Goal: Check status: Check status

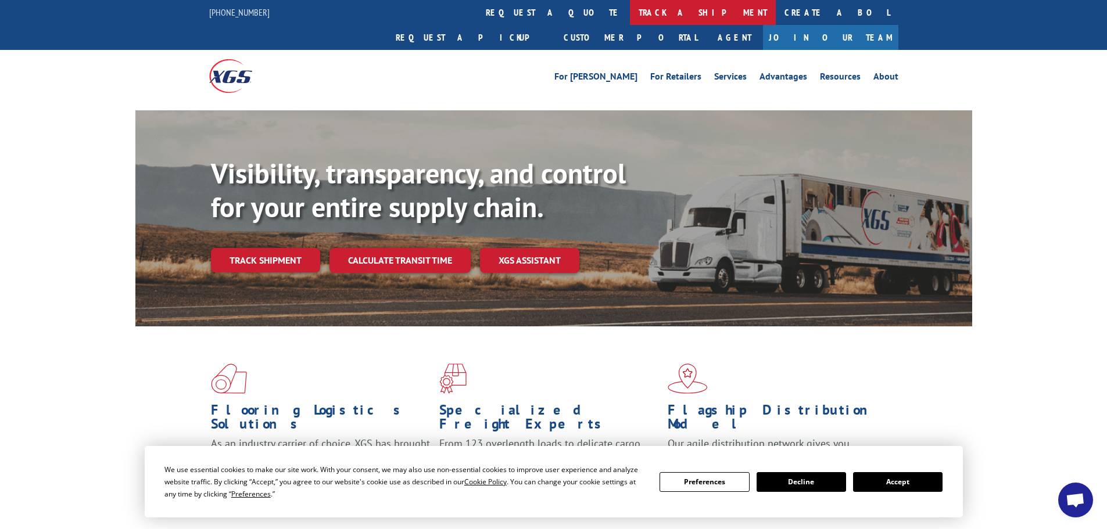
click at [630, 13] on link "track a shipment" at bounding box center [703, 12] width 146 height 25
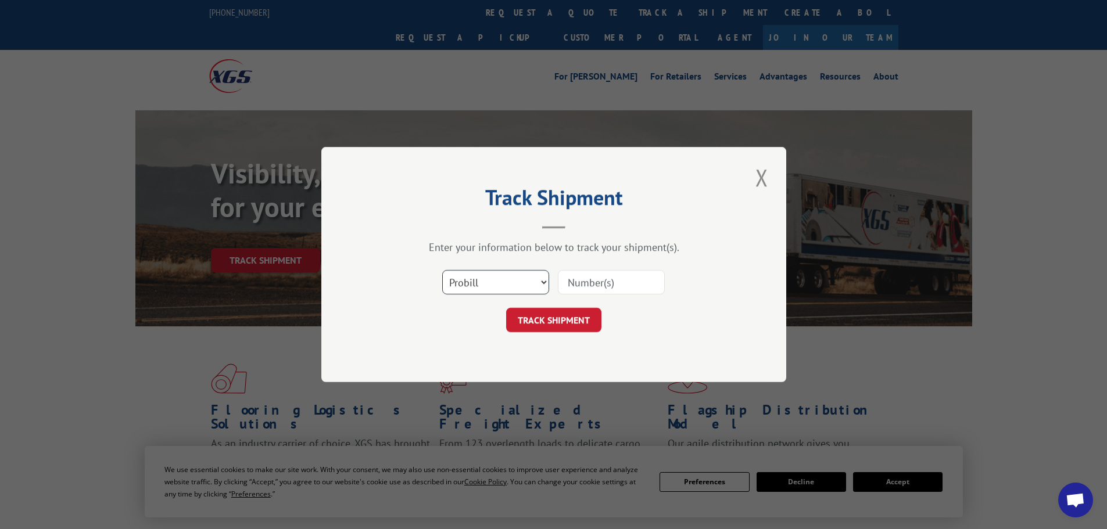
click at [475, 286] on select "Select category... Probill BOL PO" at bounding box center [495, 282] width 107 height 24
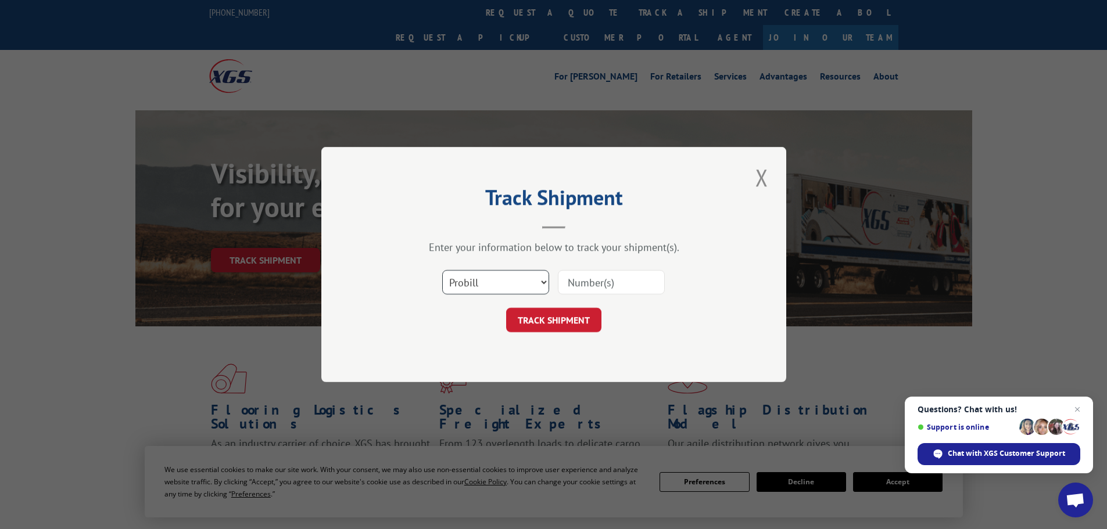
select select "bol"
click at [442, 270] on select "Select category... Probill BOL PO" at bounding box center [495, 282] width 107 height 24
click at [585, 286] on input at bounding box center [611, 282] width 107 height 24
paste input "5956464"
type input "5956464"
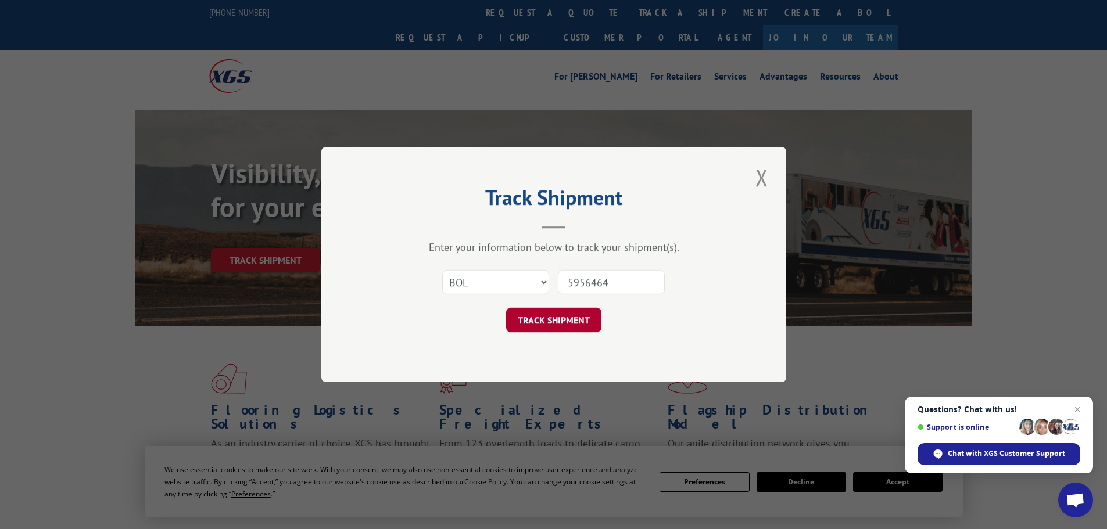
click at [559, 325] on button "TRACK SHIPMENT" at bounding box center [553, 320] width 95 height 24
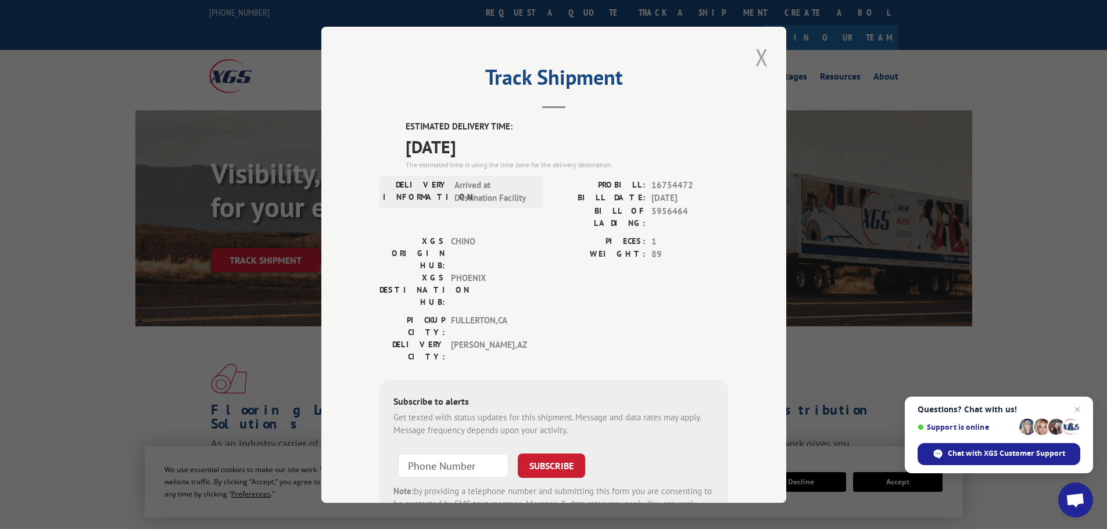
click at [754, 63] on button "Close modal" at bounding box center [762, 57] width 20 height 32
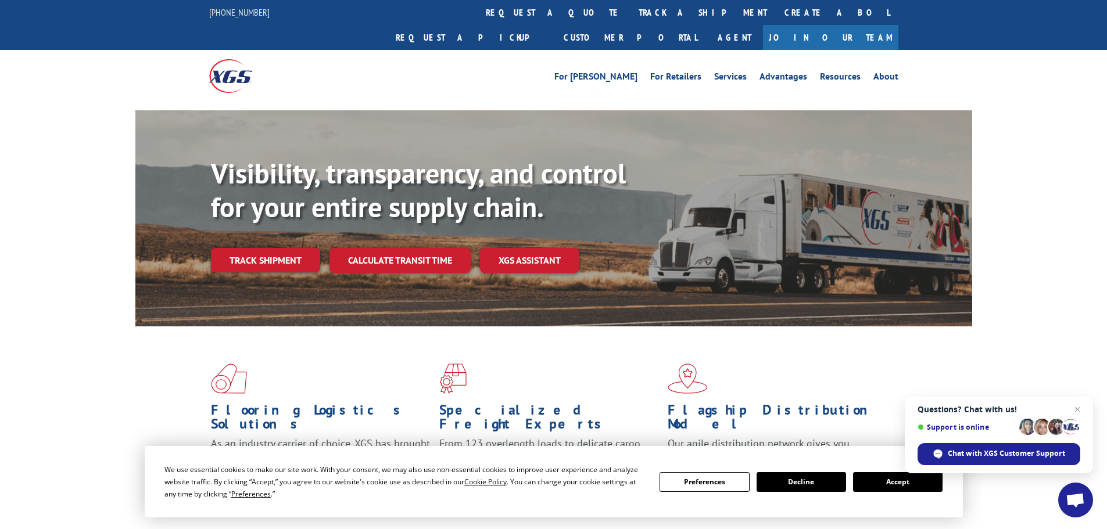
click at [630, 18] on link "track a shipment" at bounding box center [703, 12] width 146 height 25
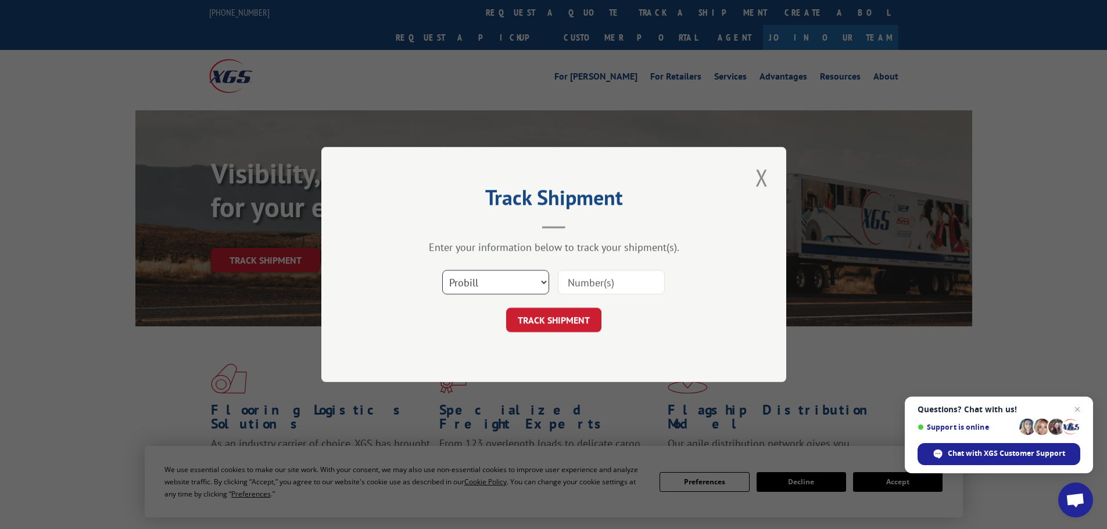
click at [504, 285] on select "Select category... Probill BOL PO" at bounding box center [495, 282] width 107 height 24
select select "bol"
click at [442, 270] on select "Select category... Probill BOL PO" at bounding box center [495, 282] width 107 height 24
click at [583, 286] on input at bounding box center [611, 282] width 107 height 24
paste input "4904904"
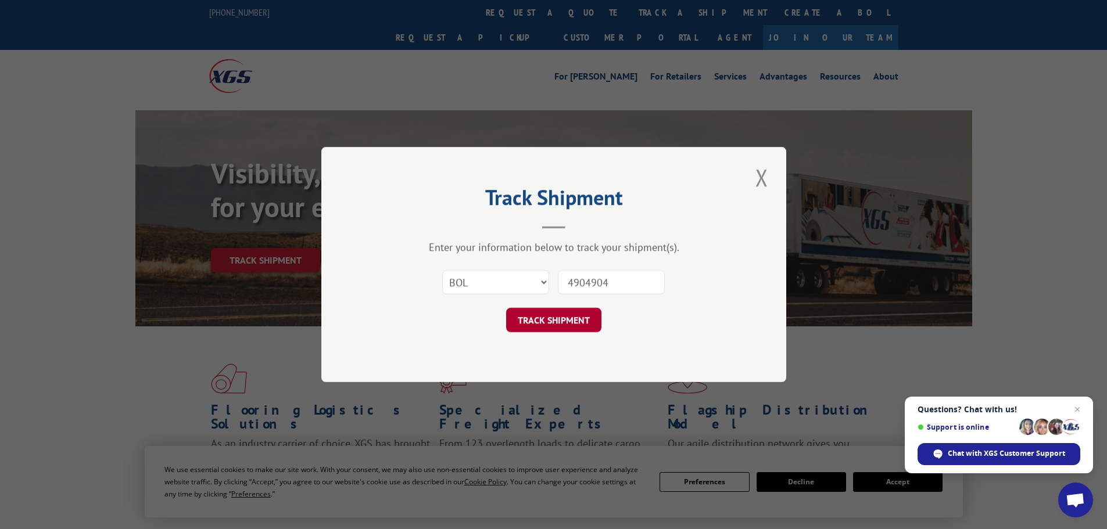
type input "4904904"
click at [555, 322] on button "TRACK SHIPMENT" at bounding box center [553, 320] width 95 height 24
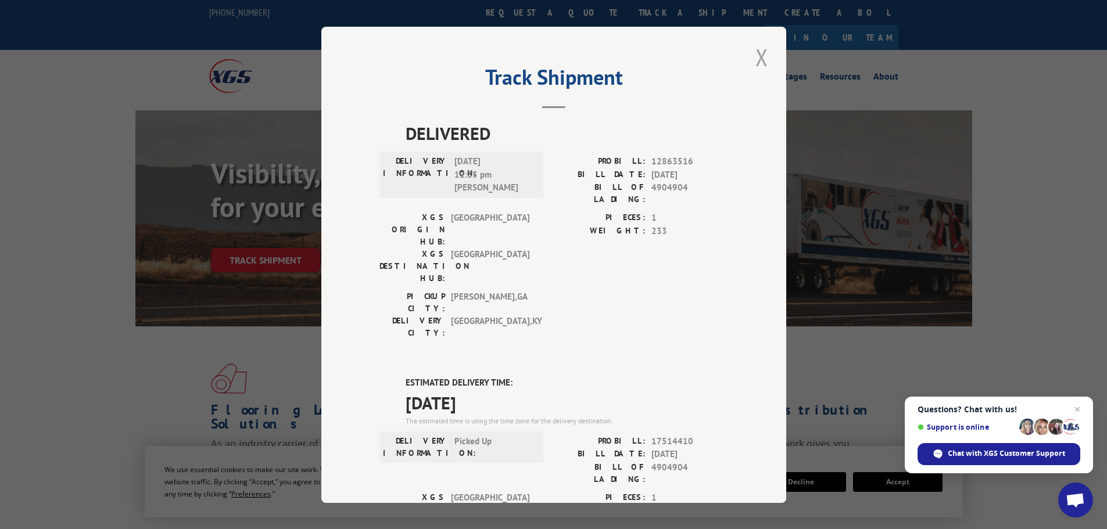
click at [757, 58] on button "Close modal" at bounding box center [762, 57] width 20 height 32
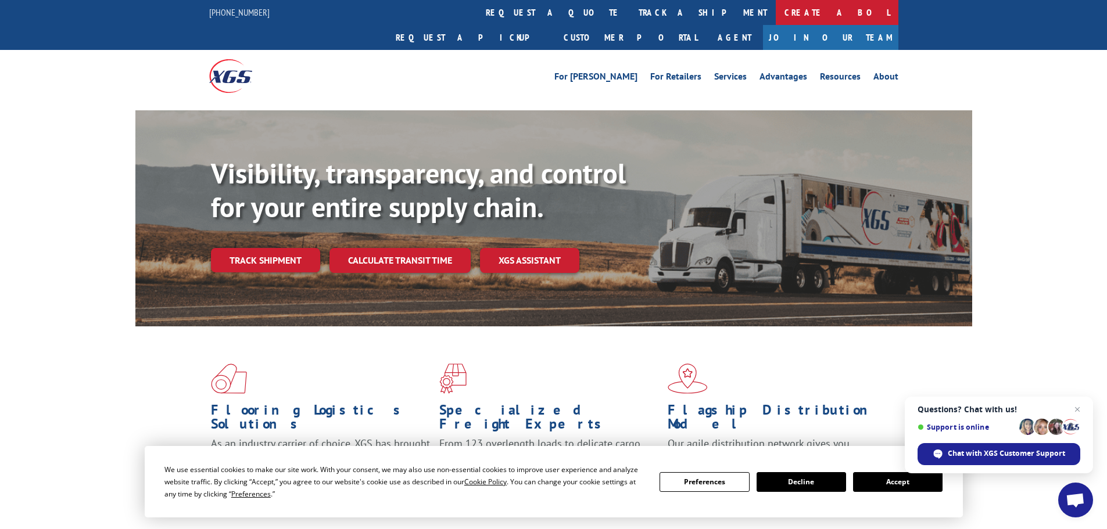
click at [775, 9] on link "Create a BOL" at bounding box center [836, 12] width 123 height 25
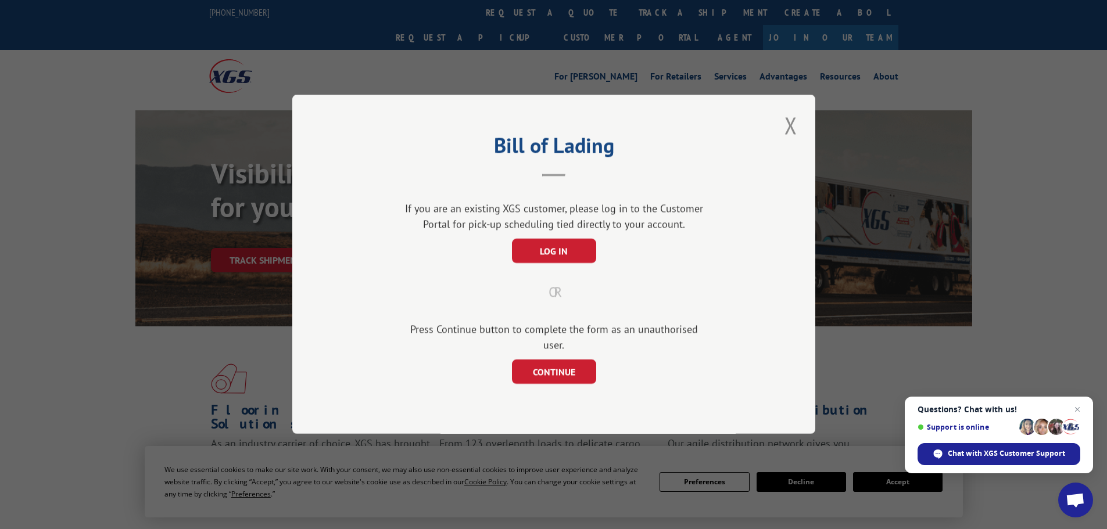
click at [516, 67] on div "Bill of Lading If you are an existing XGS customer, please log in to the Custom…" at bounding box center [553, 264] width 1107 height 529
click at [795, 135] on button "Close modal" at bounding box center [791, 125] width 20 height 32
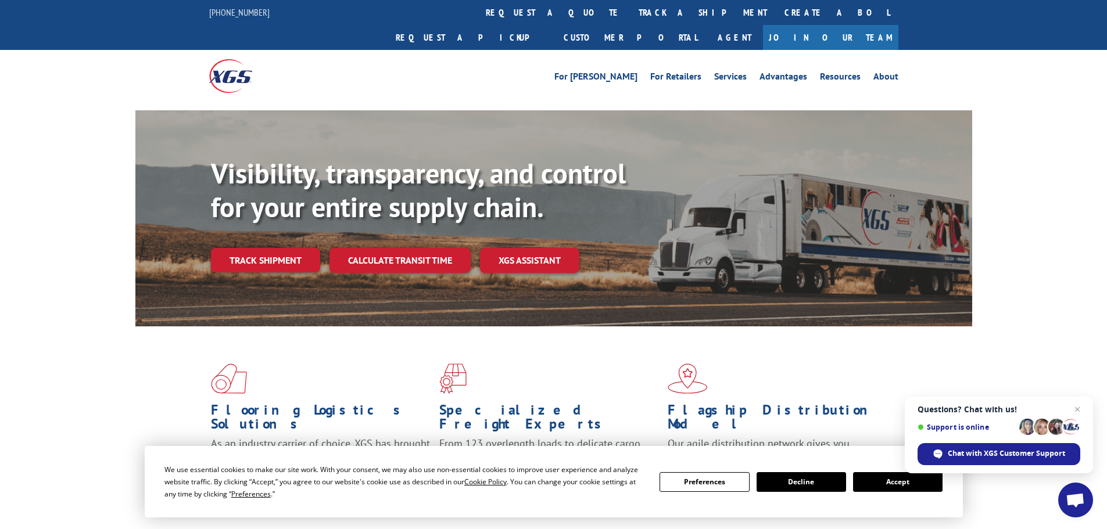
click at [630, 11] on link "track a shipment" at bounding box center [703, 12] width 146 height 25
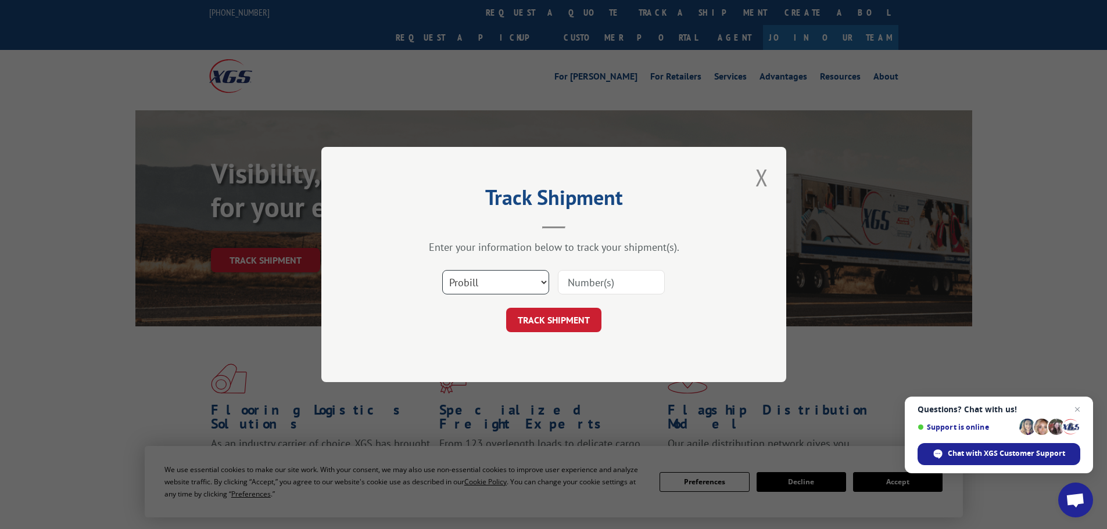
click at [470, 290] on select "Select category... Probill BOL PO" at bounding box center [495, 282] width 107 height 24
select select "bol"
click at [442, 270] on select "Select category... Probill BOL PO" at bounding box center [495, 282] width 107 height 24
click at [609, 283] on input at bounding box center [611, 282] width 107 height 24
paste input "5950765"
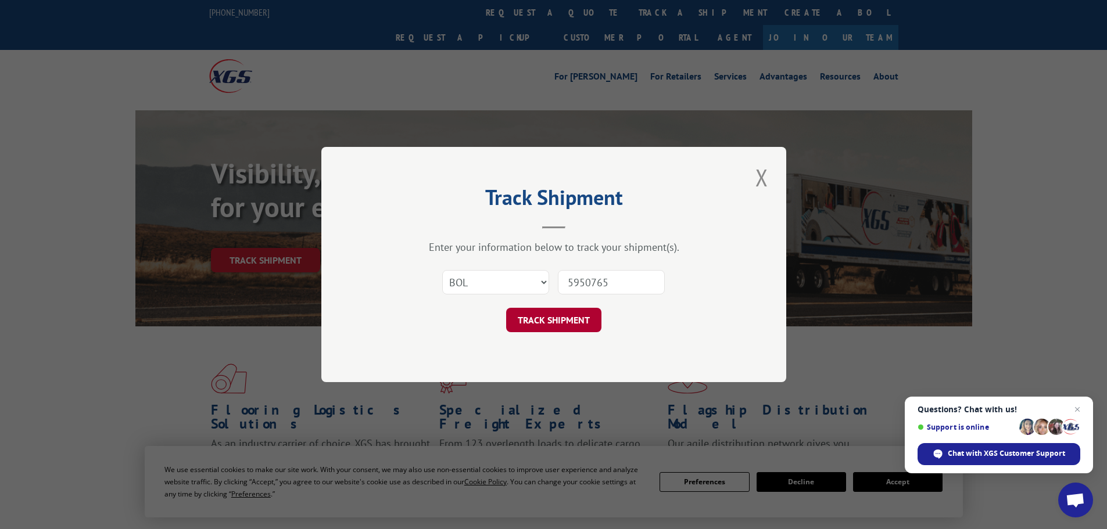
type input "5950765"
click at [554, 318] on button "TRACK SHIPMENT" at bounding box center [553, 320] width 95 height 24
